Goal: Navigation & Orientation: Find specific page/section

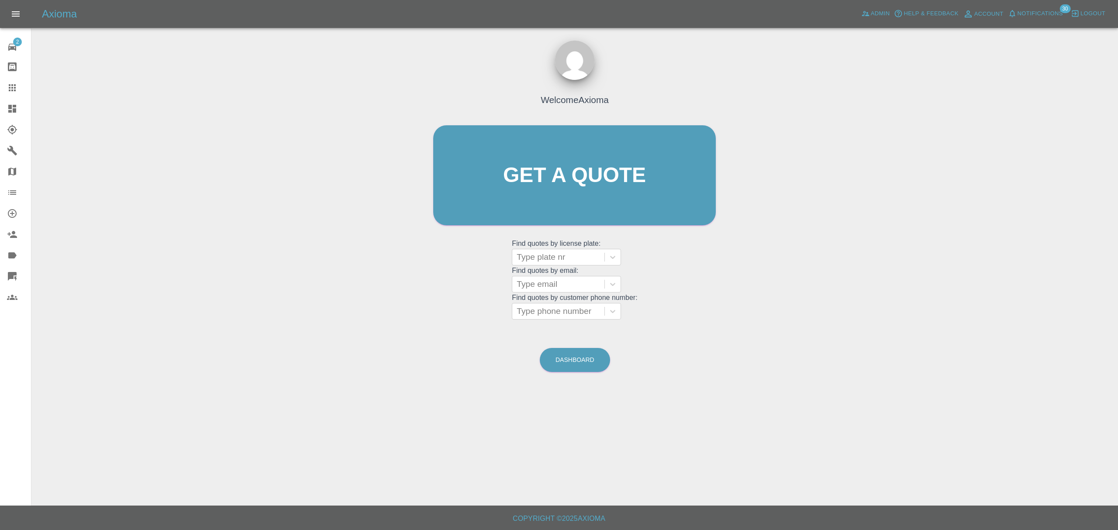
click at [1024, 12] on span "Notifications" at bounding box center [1040, 14] width 45 height 10
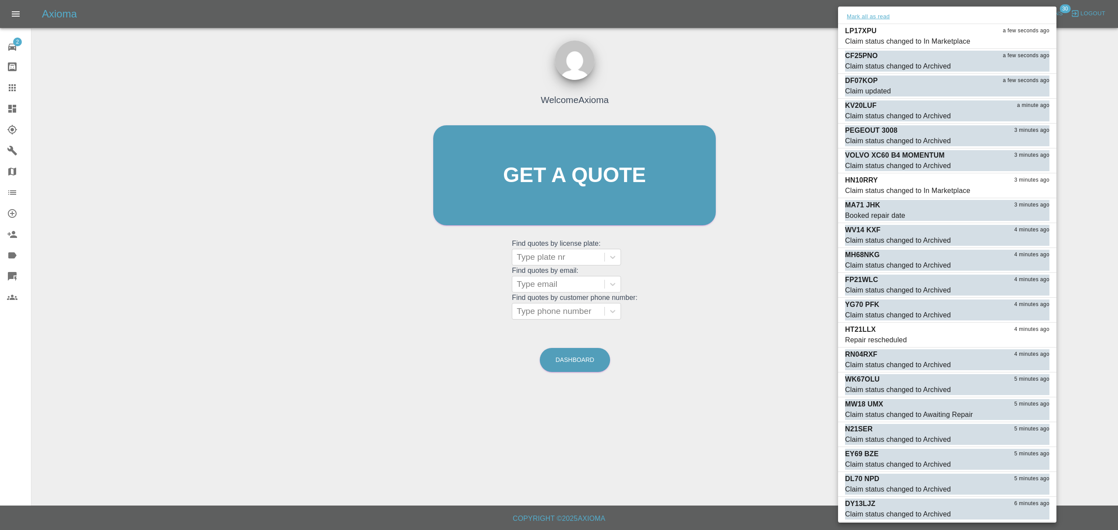
click at [869, 18] on button "Mark all as read" at bounding box center [868, 17] width 46 height 10
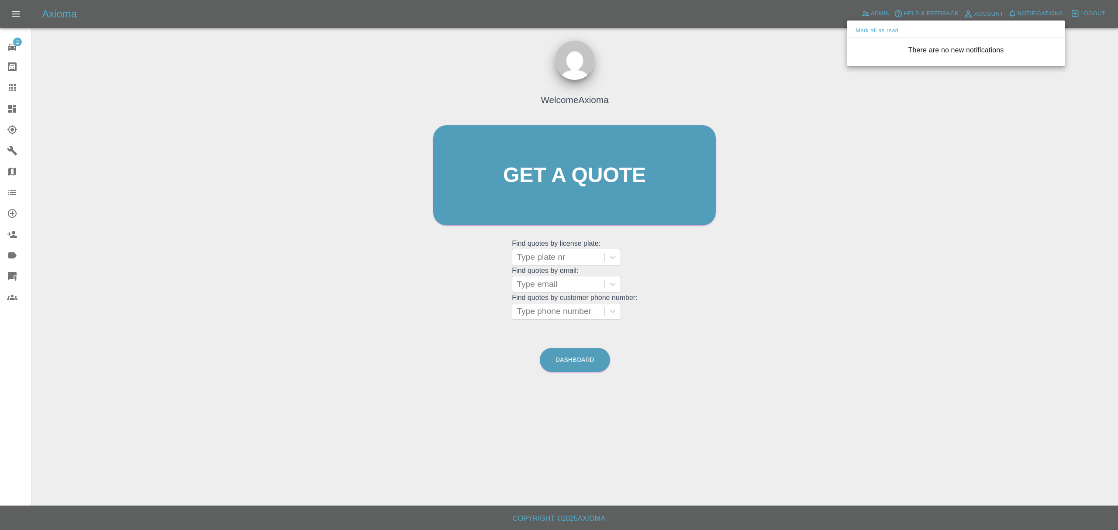
click at [795, 72] on div at bounding box center [559, 265] width 1118 height 530
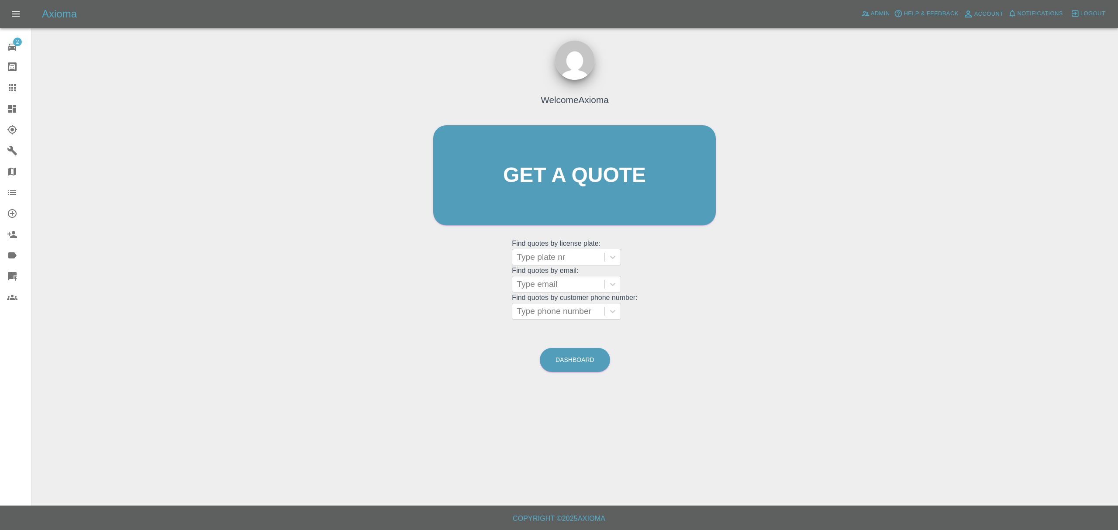
click at [27, 100] on link "Dashboard" at bounding box center [15, 108] width 31 height 21
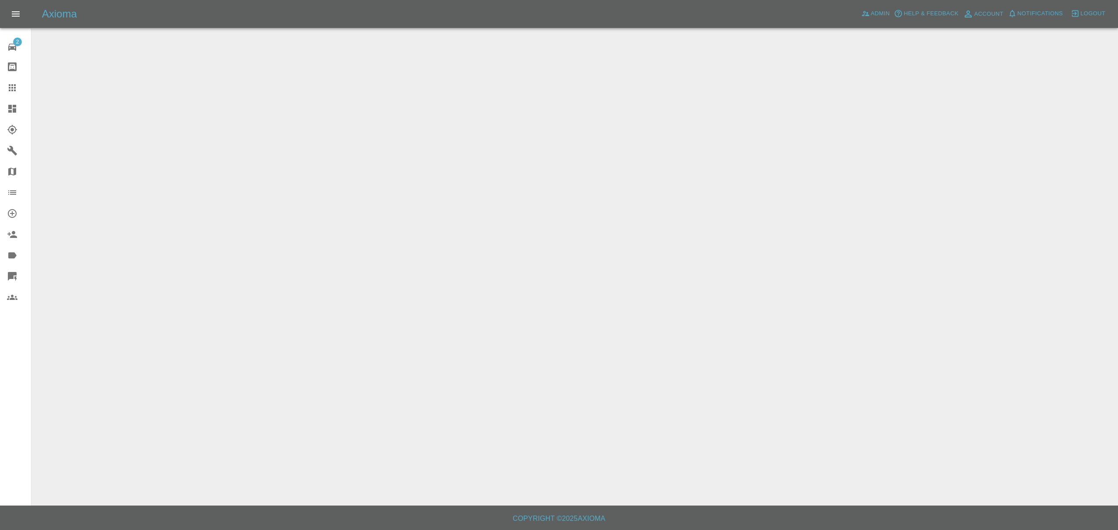
click at [23, 106] on div at bounding box center [19, 109] width 24 height 10
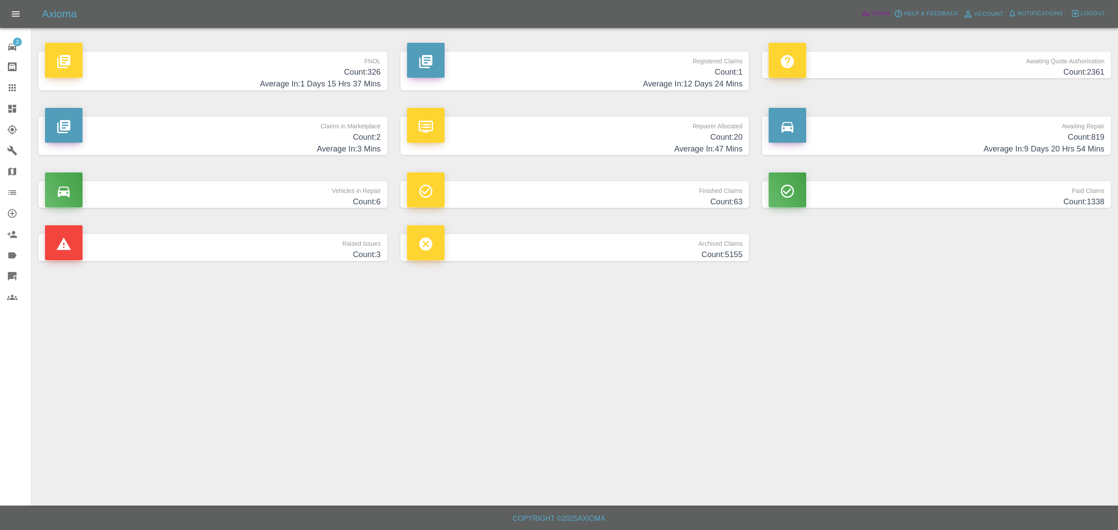
drag, startPoint x: 880, startPoint y: 16, endPoint x: 871, endPoint y: 24, distance: 12.1
click at [880, 17] on span "Admin" at bounding box center [880, 14] width 19 height 10
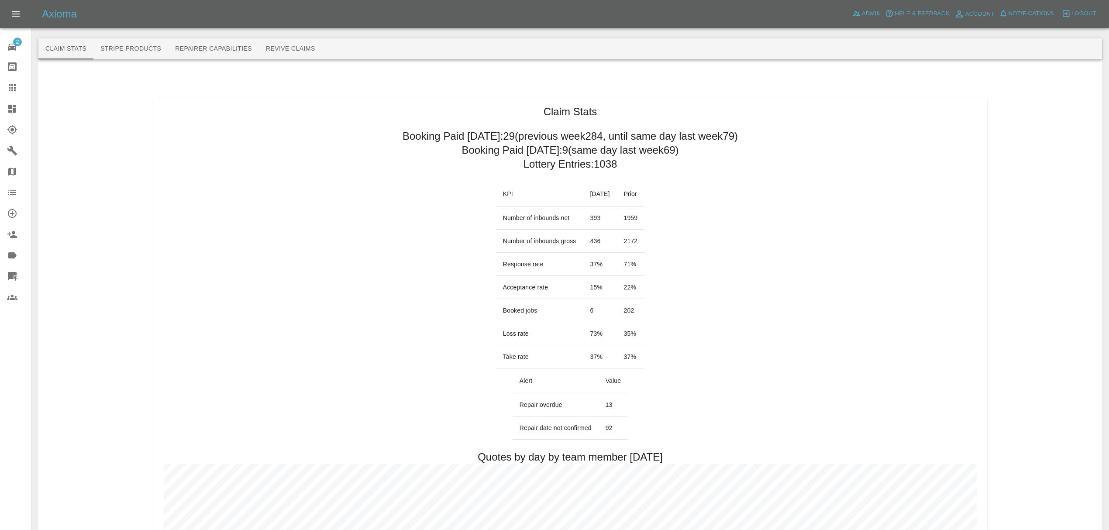
click at [16, 109] on icon at bounding box center [12, 109] width 8 height 8
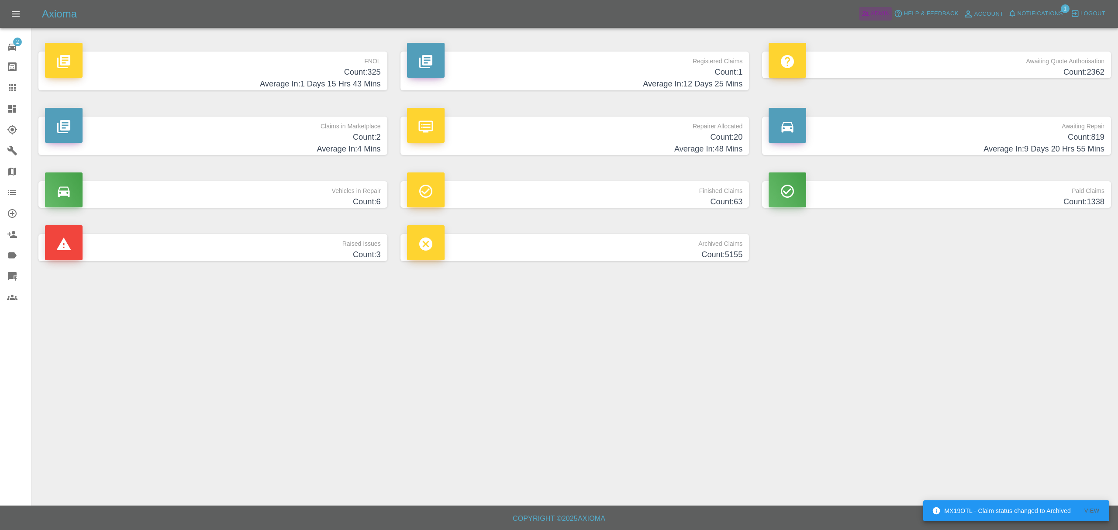
drag, startPoint x: 865, startPoint y: 13, endPoint x: 863, endPoint y: 130, distance: 116.6
click at [865, 13] on icon at bounding box center [865, 13] width 7 height 5
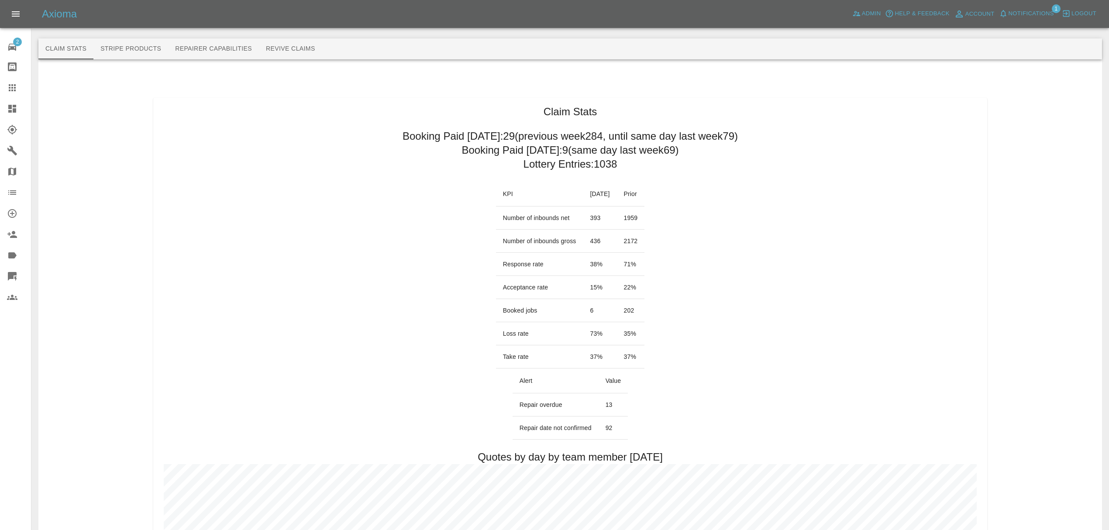
click at [1033, 9] on span "Notifications" at bounding box center [1031, 14] width 45 height 10
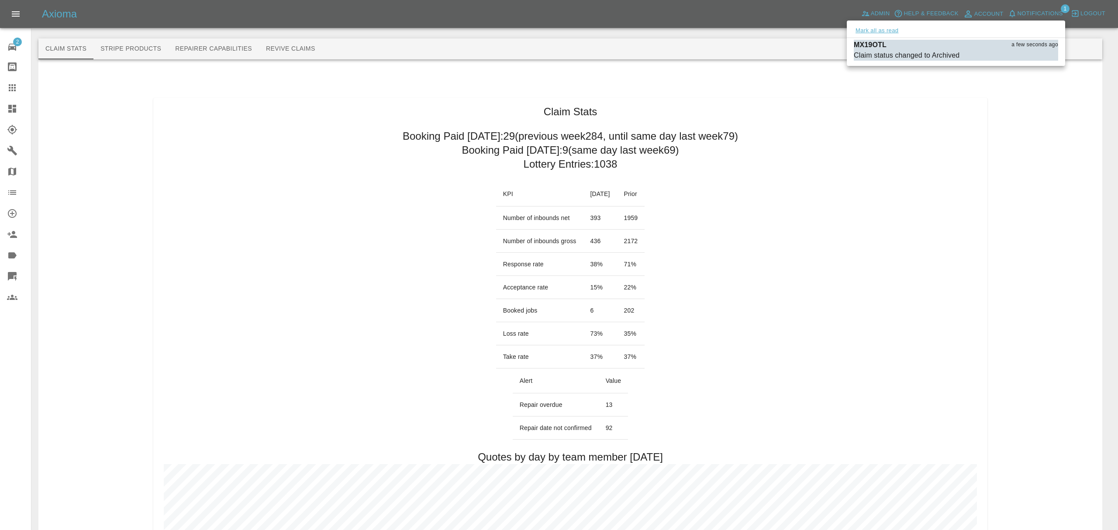
click at [858, 33] on button "Mark all as read" at bounding box center [877, 31] width 46 height 10
click at [838, 121] on div at bounding box center [559, 265] width 1118 height 530
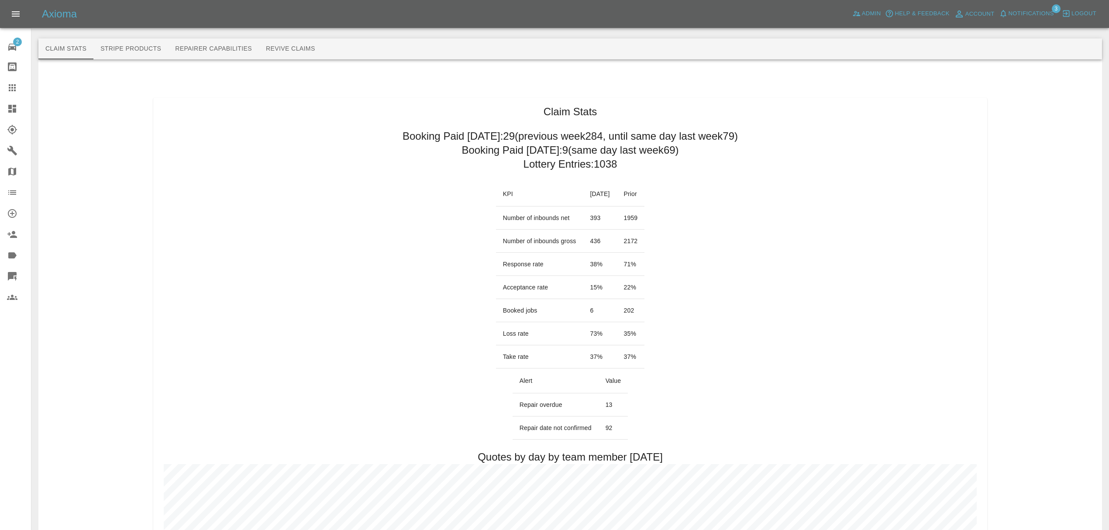
click at [1039, 16] on span "Notifications" at bounding box center [1031, 14] width 45 height 10
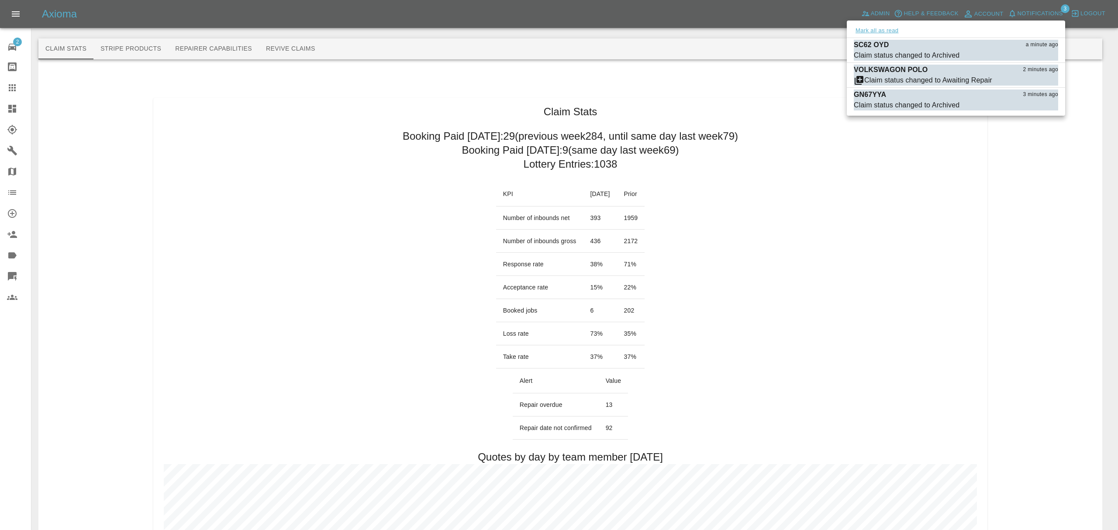
click at [865, 30] on button "Mark all as read" at bounding box center [877, 31] width 46 height 10
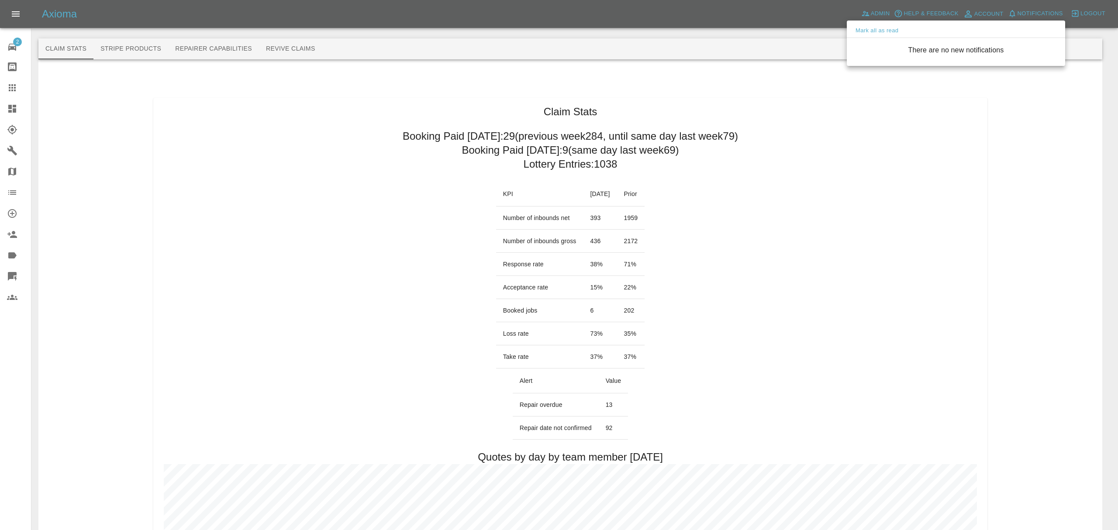
click at [890, 324] on div at bounding box center [559, 265] width 1118 height 530
